Goal: Transaction & Acquisition: Book appointment/travel/reservation

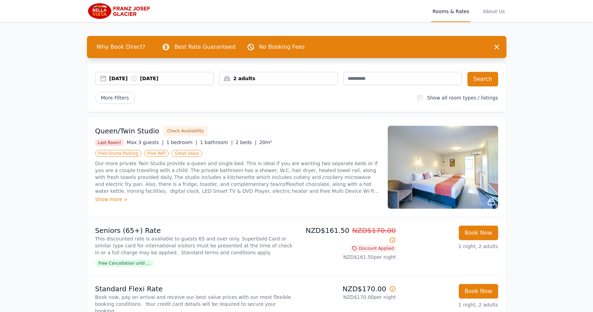
click at [179, 78] on div "[DATE] [DATE]" at bounding box center [161, 78] width 104 height 7
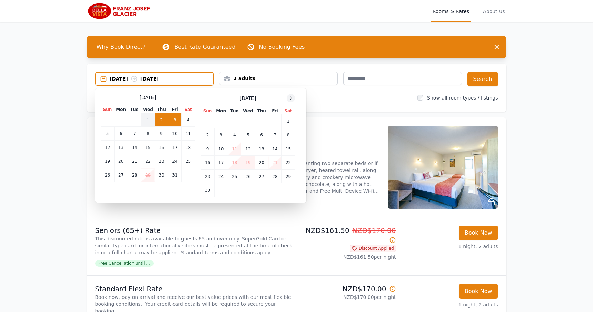
click at [291, 99] on icon at bounding box center [291, 97] width 2 height 3
click at [292, 99] on icon at bounding box center [291, 98] width 6 height 6
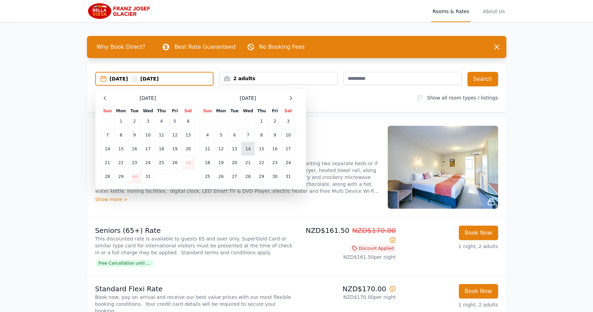
click at [250, 147] on td "14" at bounding box center [247, 149] width 13 height 14
click at [288, 150] on td "17" at bounding box center [288, 149] width 13 height 14
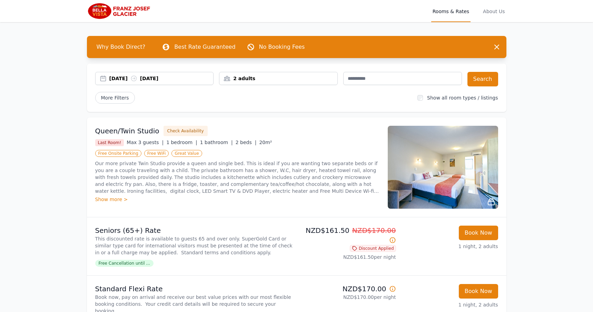
click at [290, 78] on div "2 adults" at bounding box center [278, 78] width 118 height 7
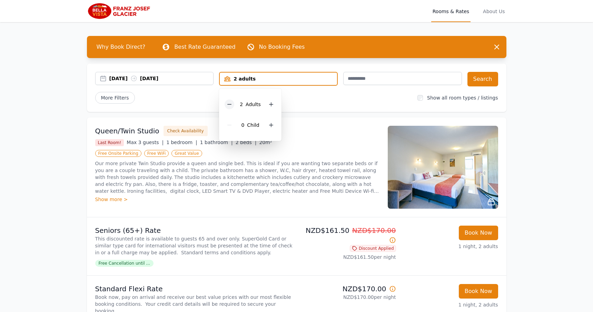
click at [230, 102] on icon at bounding box center [230, 104] width 6 height 6
click at [328, 100] on div "More Filters" at bounding box center [253, 98] width 317 height 12
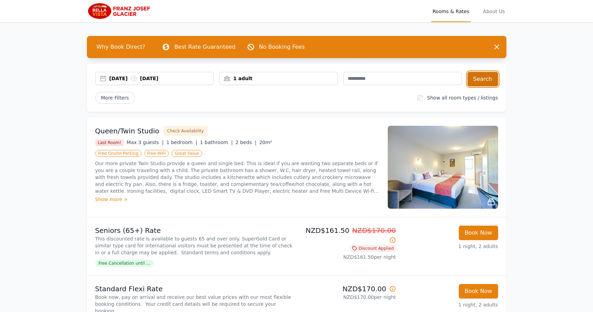
click at [478, 81] on button "Search" at bounding box center [483, 79] width 31 height 14
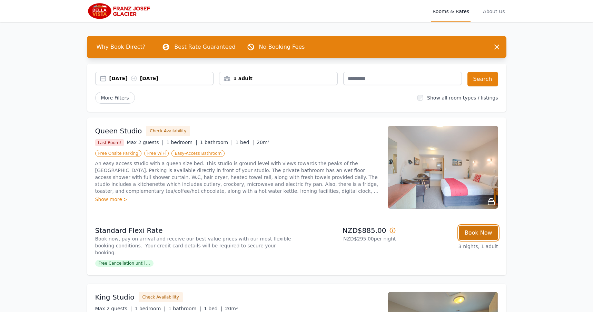
click at [470, 232] on button "Book Now" at bounding box center [478, 232] width 39 height 14
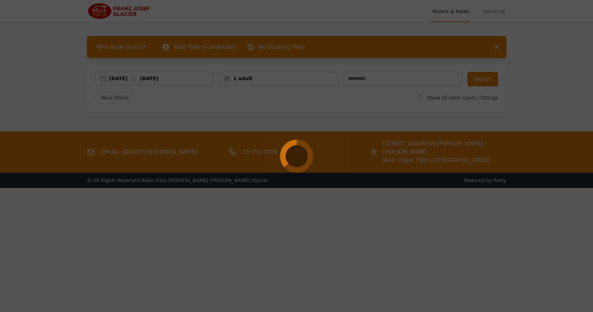
select select "**"
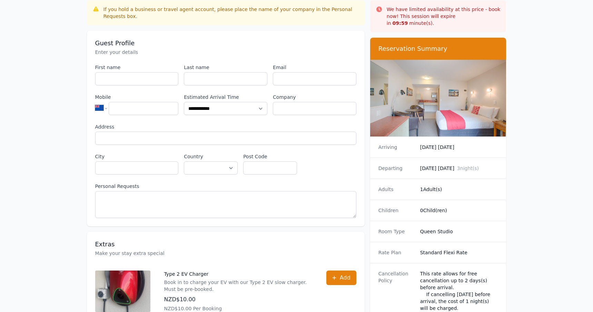
scroll to position [69, 0]
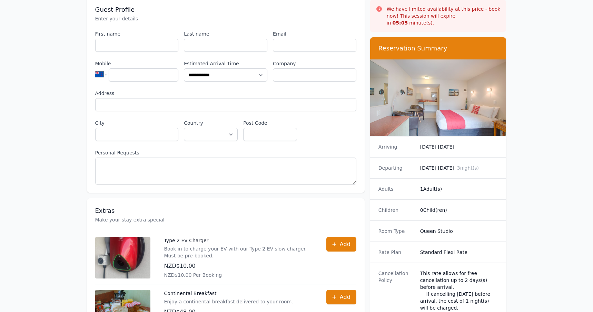
click at [323, 122] on div "**********" at bounding box center [225, 107] width 261 height 154
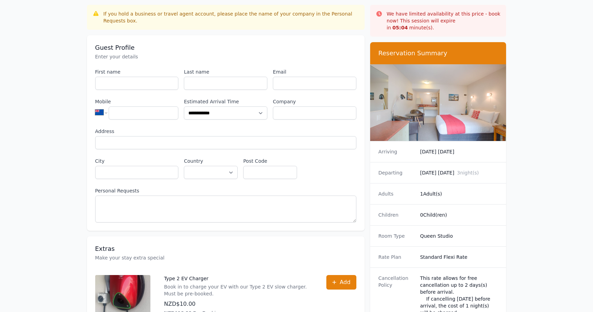
scroll to position [0, 0]
